Goal: Information Seeking & Learning: Learn about a topic

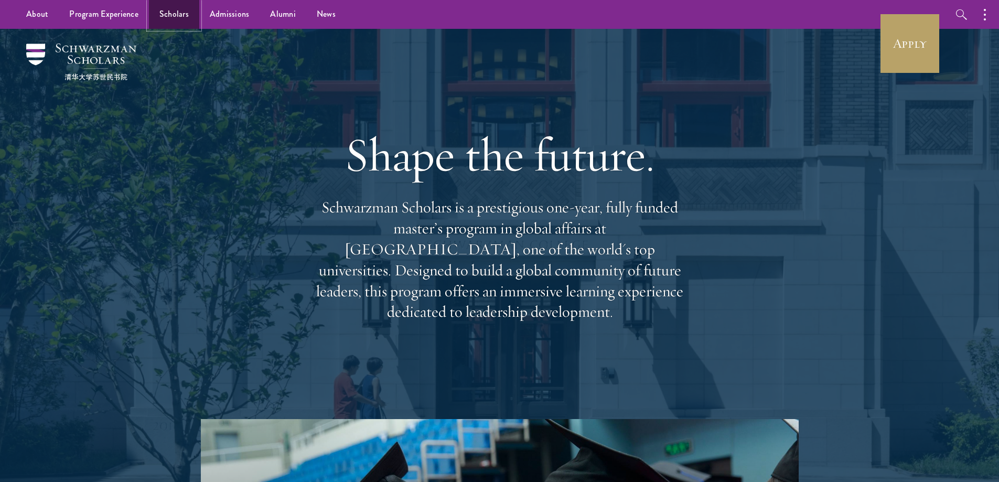
click at [174, 13] on link "Scholars" at bounding box center [174, 14] width 50 height 29
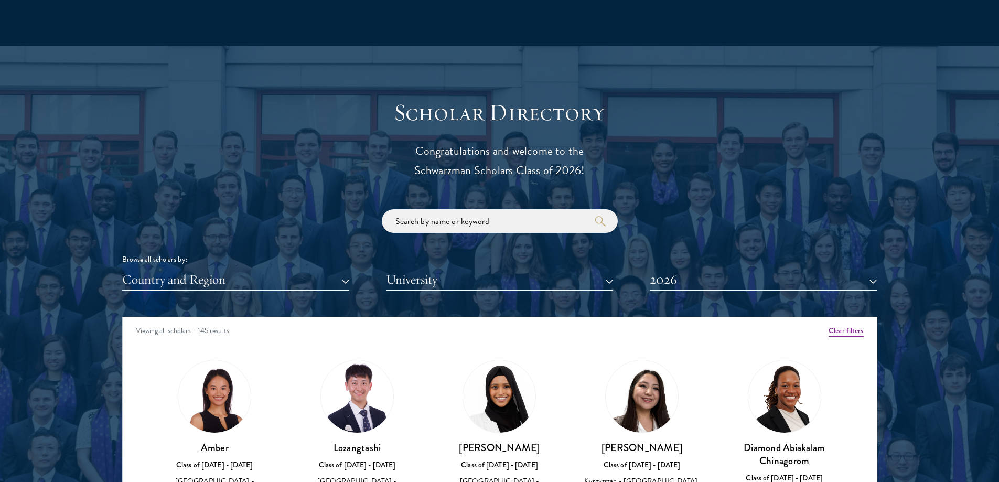
scroll to position [1153, 0]
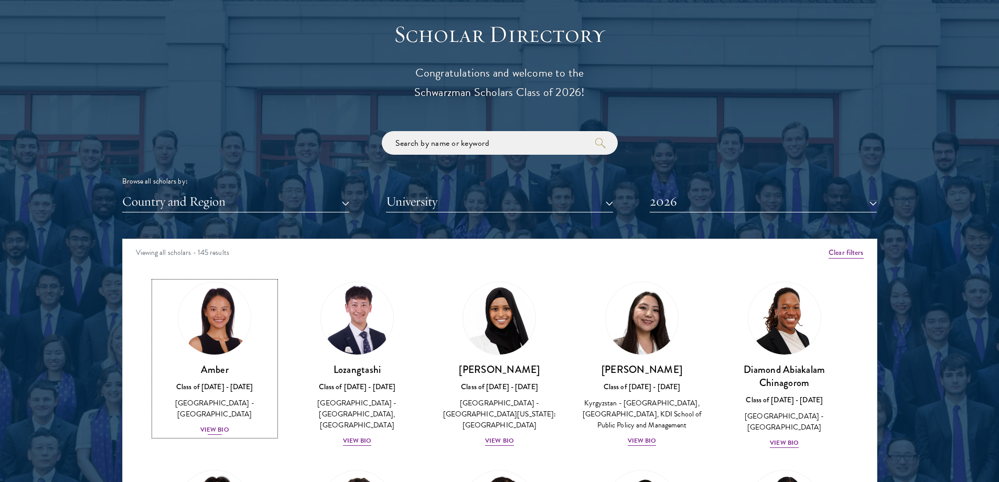
click at [218, 425] on div "View Bio" at bounding box center [214, 430] width 29 height 10
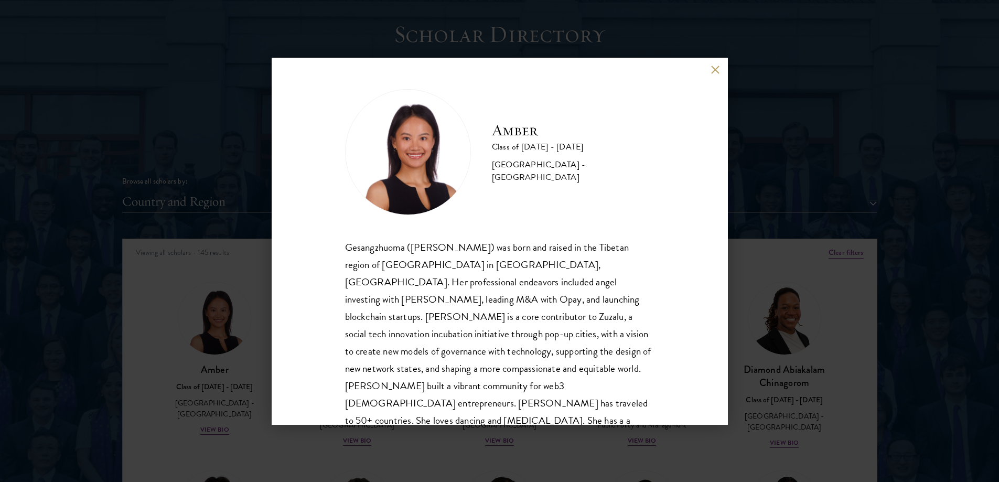
scroll to position [36, 0]
